Goal: Task Accomplishment & Management: Use online tool/utility

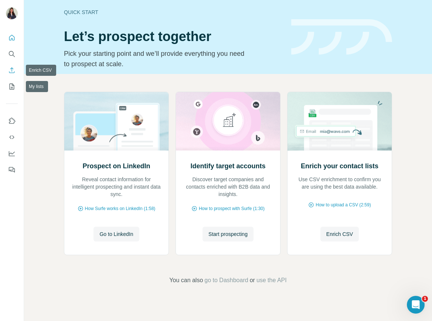
click at [15, 67] on icon "Enrich CSV" at bounding box center [11, 70] width 7 height 7
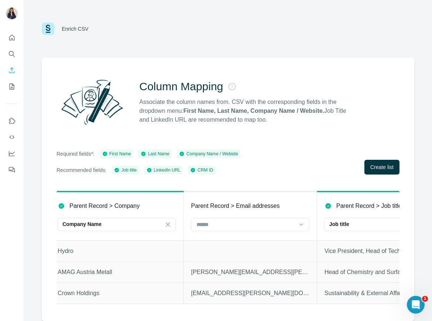
scroll to position [0, 694]
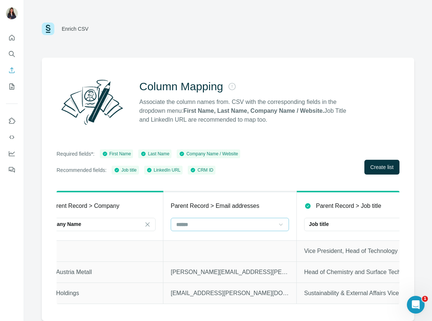
click at [281, 221] on icon at bounding box center [280, 224] width 7 height 7
click at [279, 224] on icon at bounding box center [280, 224] width 7 height 7
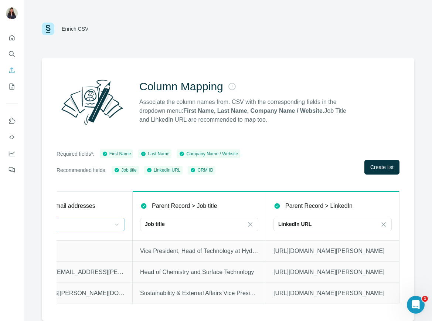
scroll to position [0, 864]
click at [364, 164] on button "Create list" at bounding box center [381, 167] width 35 height 15
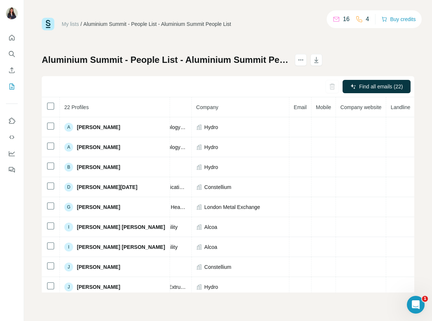
scroll to position [0, 176]
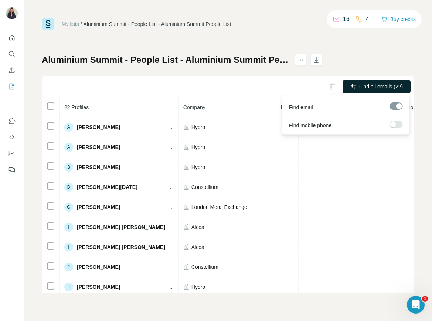
click at [373, 89] on span "Find all emails (22)" at bounding box center [381, 86] width 44 height 7
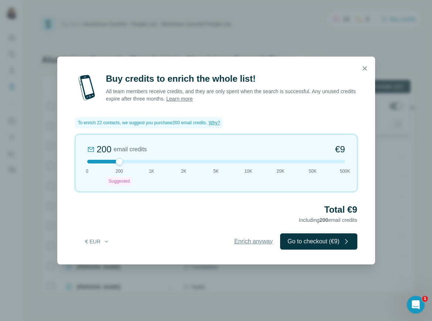
click at [242, 243] on span "Enrich anyway" at bounding box center [253, 241] width 38 height 9
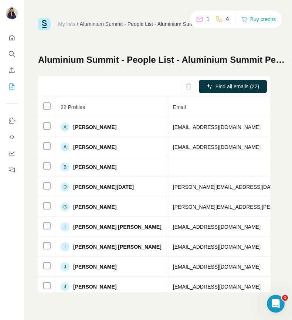
scroll to position [0, 279]
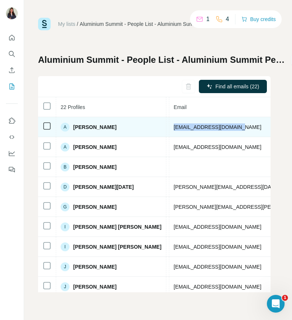
drag, startPoint x: 213, startPoint y: 127, endPoint x: 142, endPoint y: 123, distance: 70.7
click at [142, 123] on tr "A [PERSON_NAME] Email found LinkedIn Vice President, Head of Technology at Hydr…" at bounding box center [155, 127] width 793 height 20
drag, startPoint x: 142, startPoint y: 123, endPoint x: 170, endPoint y: 128, distance: 28.1
copy tr "[EMAIL_ADDRESS][DOMAIN_NAME]"
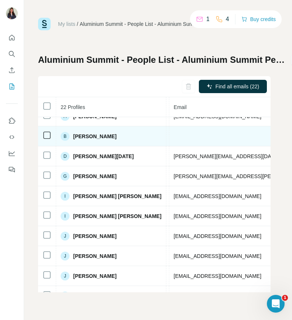
scroll to position [37, 279]
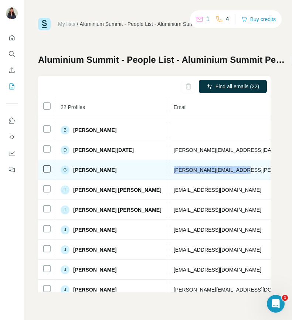
drag, startPoint x: 215, startPoint y: 170, endPoint x: 147, endPoint y: 172, distance: 68.8
click at [169, 172] on td "[PERSON_NAME][EMAIL_ADDRESS][PERSON_NAME][DOMAIN_NAME]" at bounding box center [268, 170] width 198 height 20
drag, startPoint x: 147, startPoint y: 172, endPoint x: 151, endPoint y: 170, distance: 4.5
copy span "[PERSON_NAME][EMAIL_ADDRESS][PERSON_NAME][DOMAIN_NAME]"
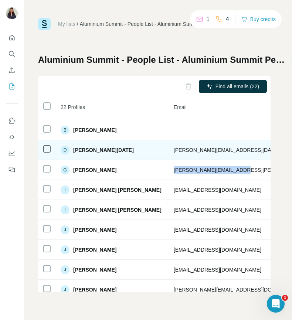
drag, startPoint x: 247, startPoint y: 150, endPoint x: 140, endPoint y: 153, distance: 107.2
click at [140, 153] on tr "D [PERSON_NAME][DATE] Email found LinkedIn Vice President Group Communications …" at bounding box center [155, 150] width 793 height 20
drag, startPoint x: 140, startPoint y: 153, endPoint x: 164, endPoint y: 150, distance: 24.5
copy tr "Email found LinkedIn Vice President Group Communications Constellium [PERSON_NA…"
click at [213, 155] on td "[PERSON_NAME][EMAIL_ADDRESS][DATE][PERSON_NAME][DOMAIN_NAME]" at bounding box center [268, 150] width 198 height 20
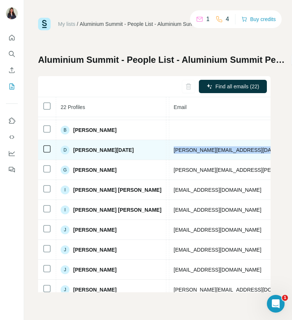
drag, startPoint x: 148, startPoint y: 150, endPoint x: 251, endPoint y: 151, distance: 103.1
click at [251, 151] on td "[PERSON_NAME][EMAIL_ADDRESS][DATE][PERSON_NAME][DOMAIN_NAME]" at bounding box center [268, 150] width 198 height 20
drag, startPoint x: 251, startPoint y: 151, endPoint x: 235, endPoint y: 149, distance: 16.0
copy span "[PERSON_NAME][EMAIL_ADDRESS][DATE][PERSON_NAME][DOMAIN_NAME]"
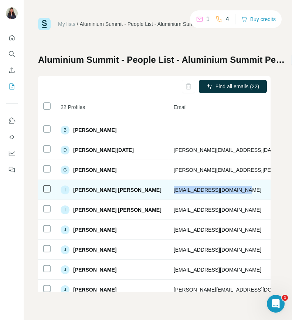
drag, startPoint x: 147, startPoint y: 190, endPoint x: 231, endPoint y: 191, distance: 83.9
click at [231, 191] on td "[EMAIL_ADDRESS][DOMAIN_NAME]" at bounding box center [268, 190] width 198 height 20
copy span "[EMAIL_ADDRESS][DOMAIN_NAME]"
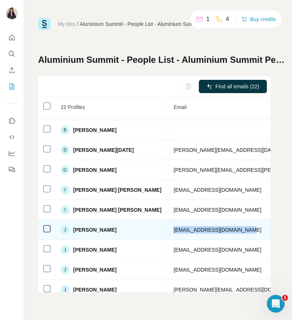
drag, startPoint x: 147, startPoint y: 230, endPoint x: 226, endPoint y: 228, distance: 78.4
click at [226, 228] on td "[EMAIL_ADDRESS][DOMAIN_NAME]" at bounding box center [268, 230] width 198 height 20
copy span "[EMAIL_ADDRESS][DOMAIN_NAME]"
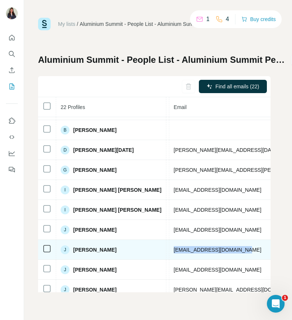
drag, startPoint x: 147, startPoint y: 249, endPoint x: 231, endPoint y: 247, distance: 83.9
click at [231, 247] on td "[EMAIL_ADDRESS][DOMAIN_NAME]" at bounding box center [268, 250] width 198 height 20
copy span "[EMAIL_ADDRESS][DOMAIN_NAME]"
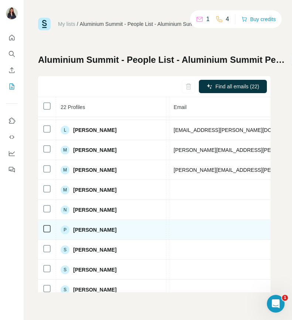
scroll to position [268, 279]
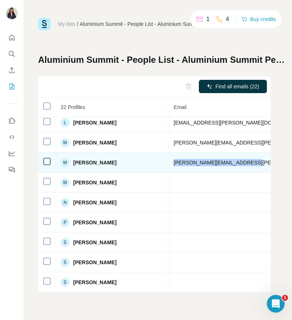
drag, startPoint x: 146, startPoint y: 159, endPoint x: 228, endPoint y: 160, distance: 82.1
click at [228, 160] on td "[PERSON_NAME][EMAIL_ADDRESS][PERSON_NAME][DOMAIN_NAME]" at bounding box center [268, 163] width 198 height 20
drag, startPoint x: 228, startPoint y: 160, endPoint x: 214, endPoint y: 160, distance: 14.0
copy span "[PERSON_NAME][EMAIL_ADDRESS][PERSON_NAME][DOMAIN_NAME]"
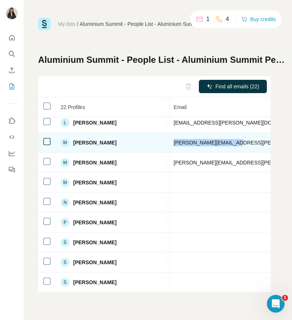
drag, startPoint x: 148, startPoint y: 139, endPoint x: 215, endPoint y: 139, distance: 67.3
click at [215, 139] on td "[PERSON_NAME][EMAIL_ADDRESS][PERSON_NAME][DOMAIN_NAME]" at bounding box center [268, 143] width 198 height 20
drag, startPoint x: 215, startPoint y: 139, endPoint x: 200, endPoint y: 139, distance: 14.8
copy span "[PERSON_NAME][EMAIL_ADDRESS][PERSON_NAME][DOMAIN_NAME]"
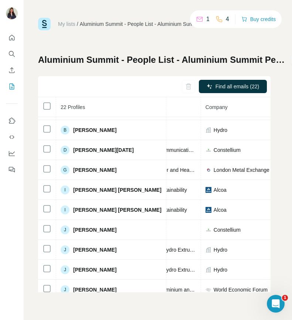
scroll to position [37, 137]
